Goal: Transaction & Acquisition: Purchase product/service

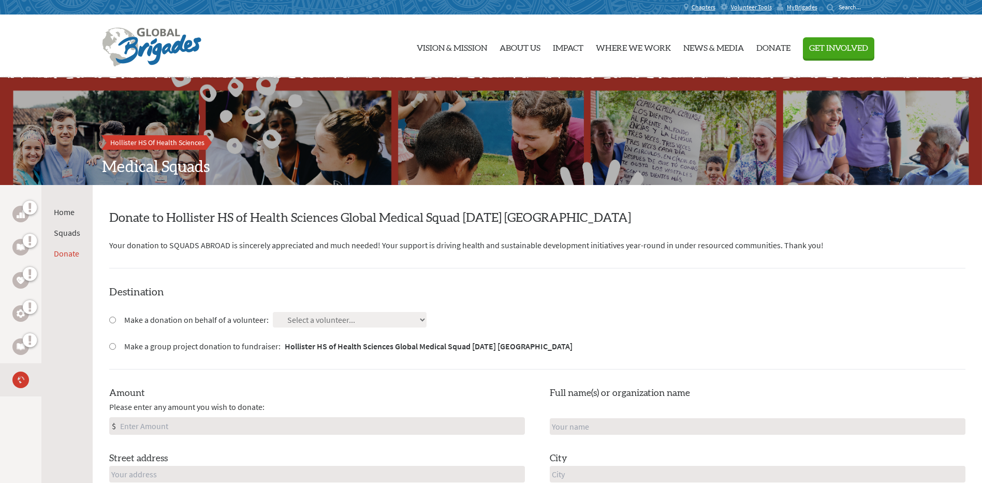
click at [111, 319] on input "Make a donation on behalf of a volunteer:" at bounding box center [112, 319] width 7 height 7
radio input "true"
drag, startPoint x: 839, startPoint y: 3, endPoint x: 694, endPoint y: 307, distance: 337.2
click at [694, 307] on div "Destination Make a donation on behalf of a volunteer: Select a volunteer... [PE…" at bounding box center [537, 440] width 856 height 310
click at [473, 285] on h4 "Destination" at bounding box center [537, 292] width 856 height 14
